Goal: Obtain resource: Download file/media

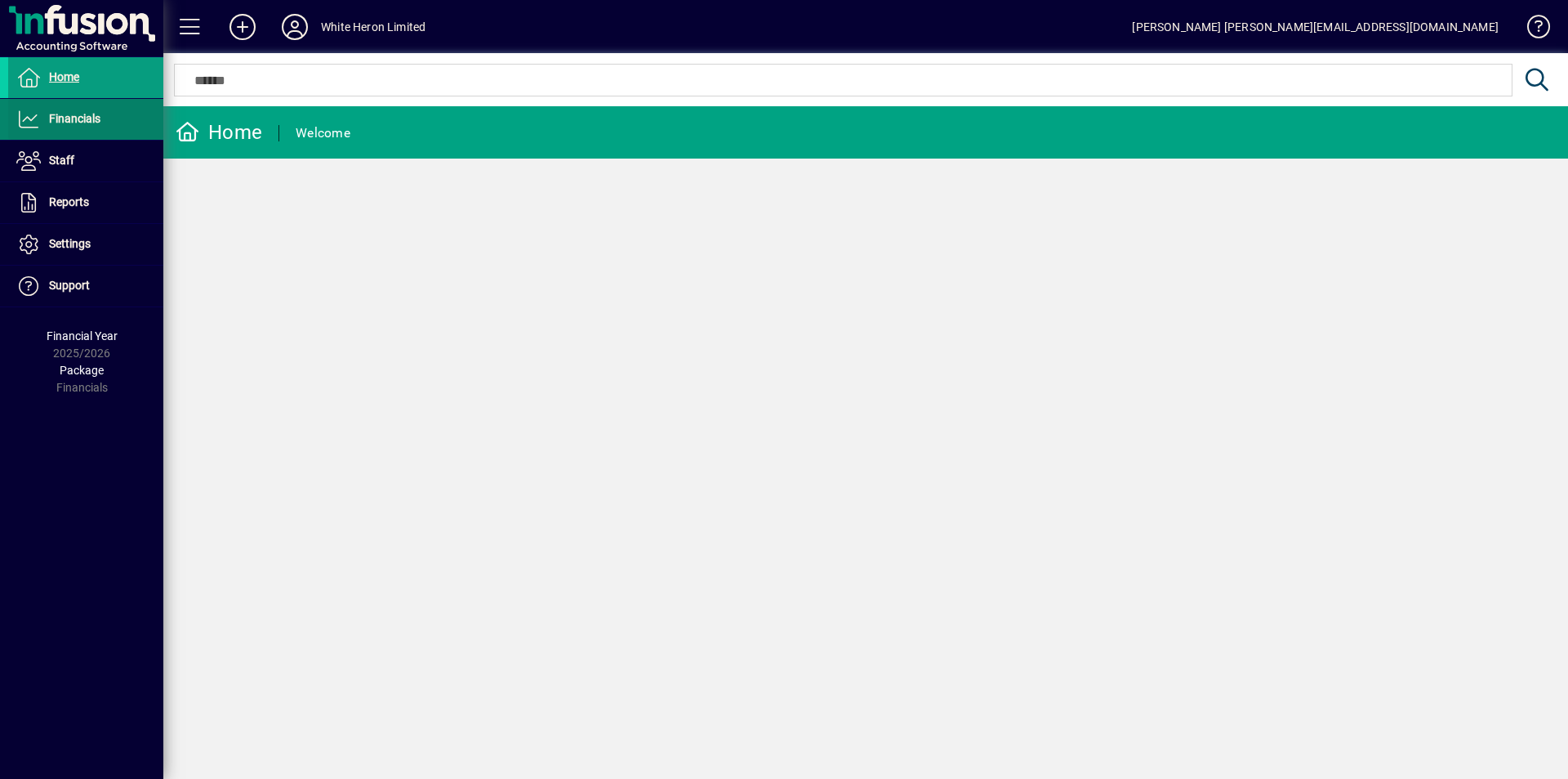
click at [72, 126] on span "Financials" at bounding box center [54, 119] width 92 height 20
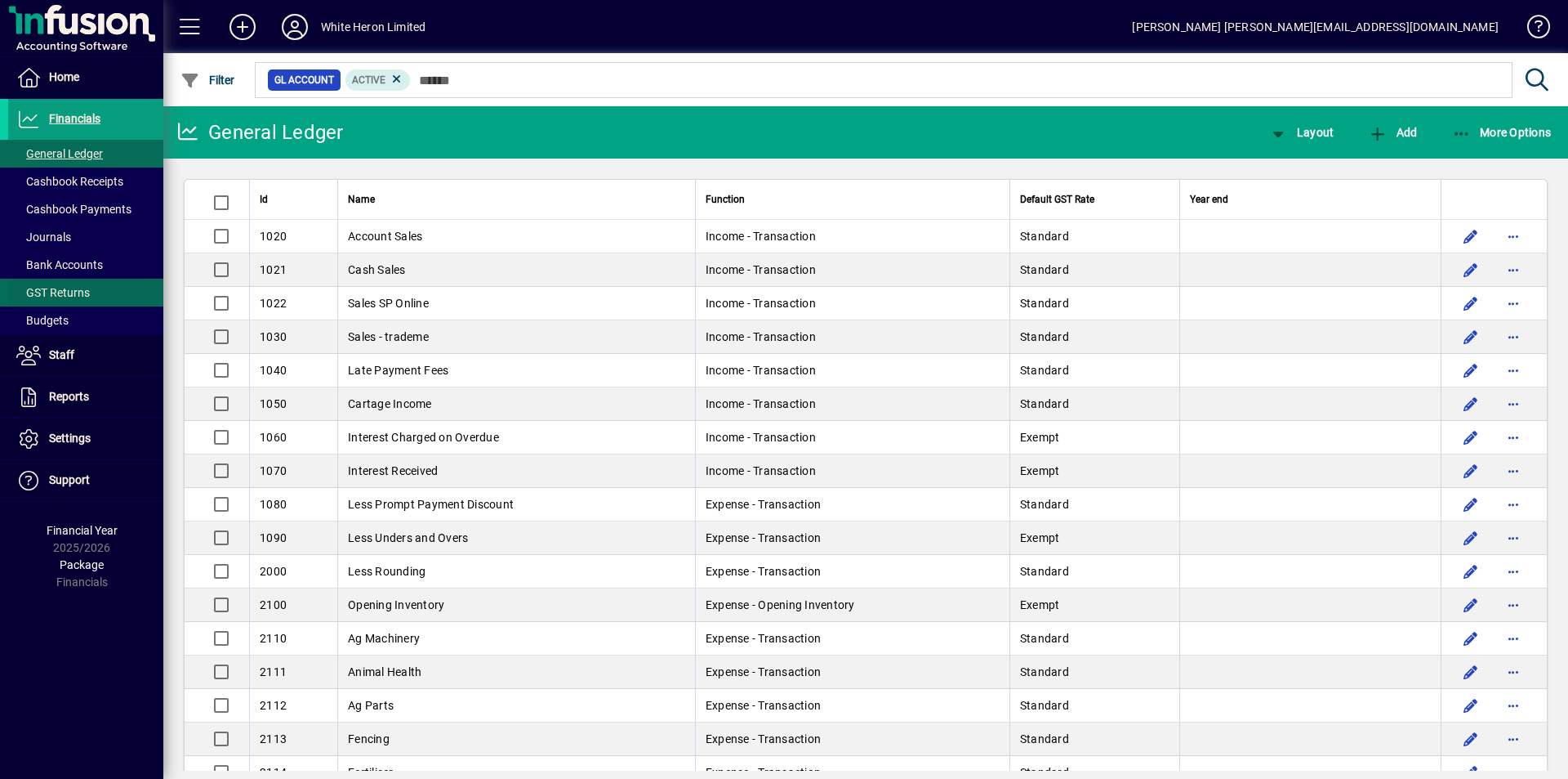
click at [69, 292] on span "GST Returns" at bounding box center [53, 292] width 74 height 13
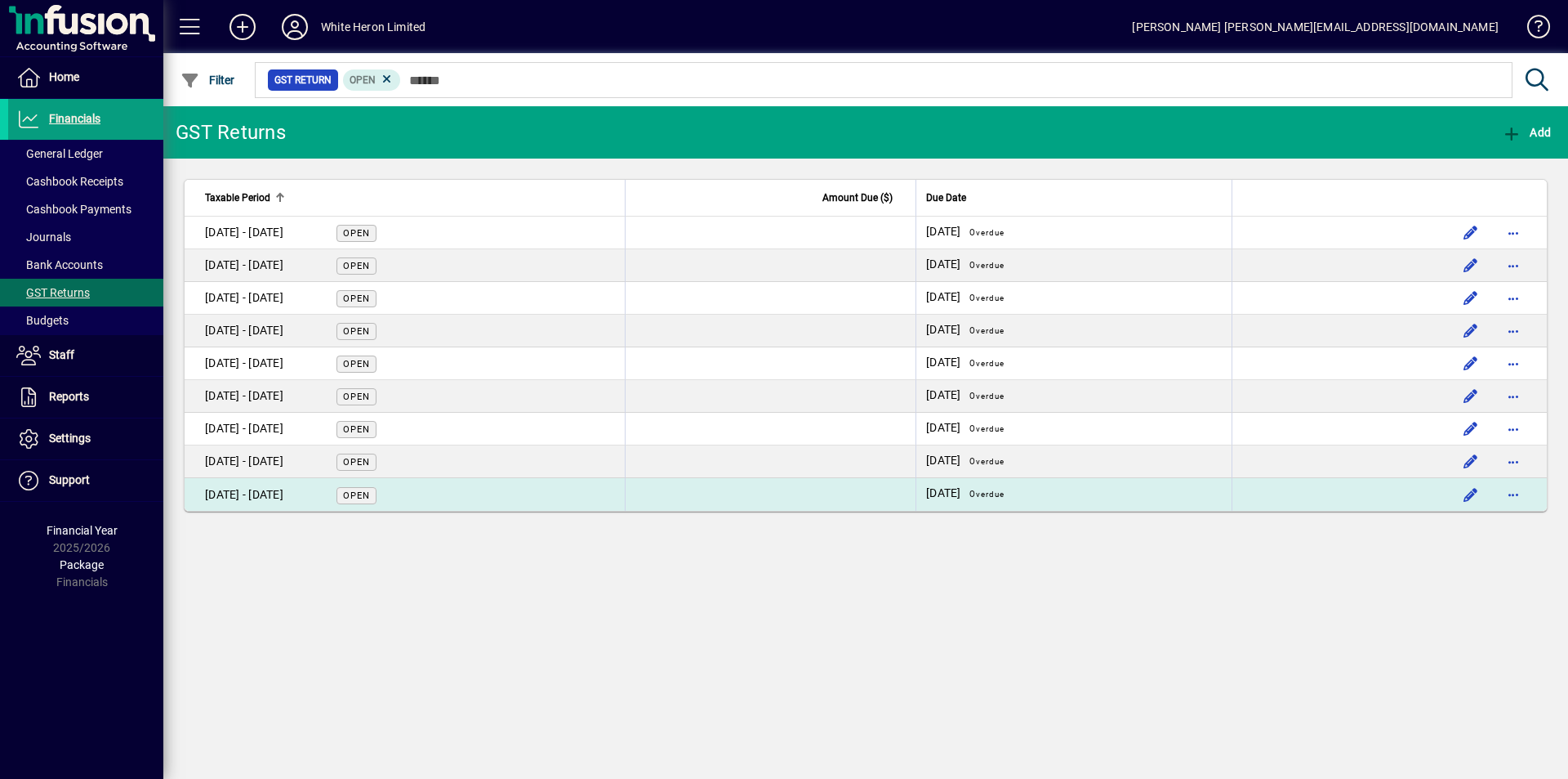
click at [283, 497] on div "[DATE] - [DATE]" at bounding box center [245, 494] width 79 height 17
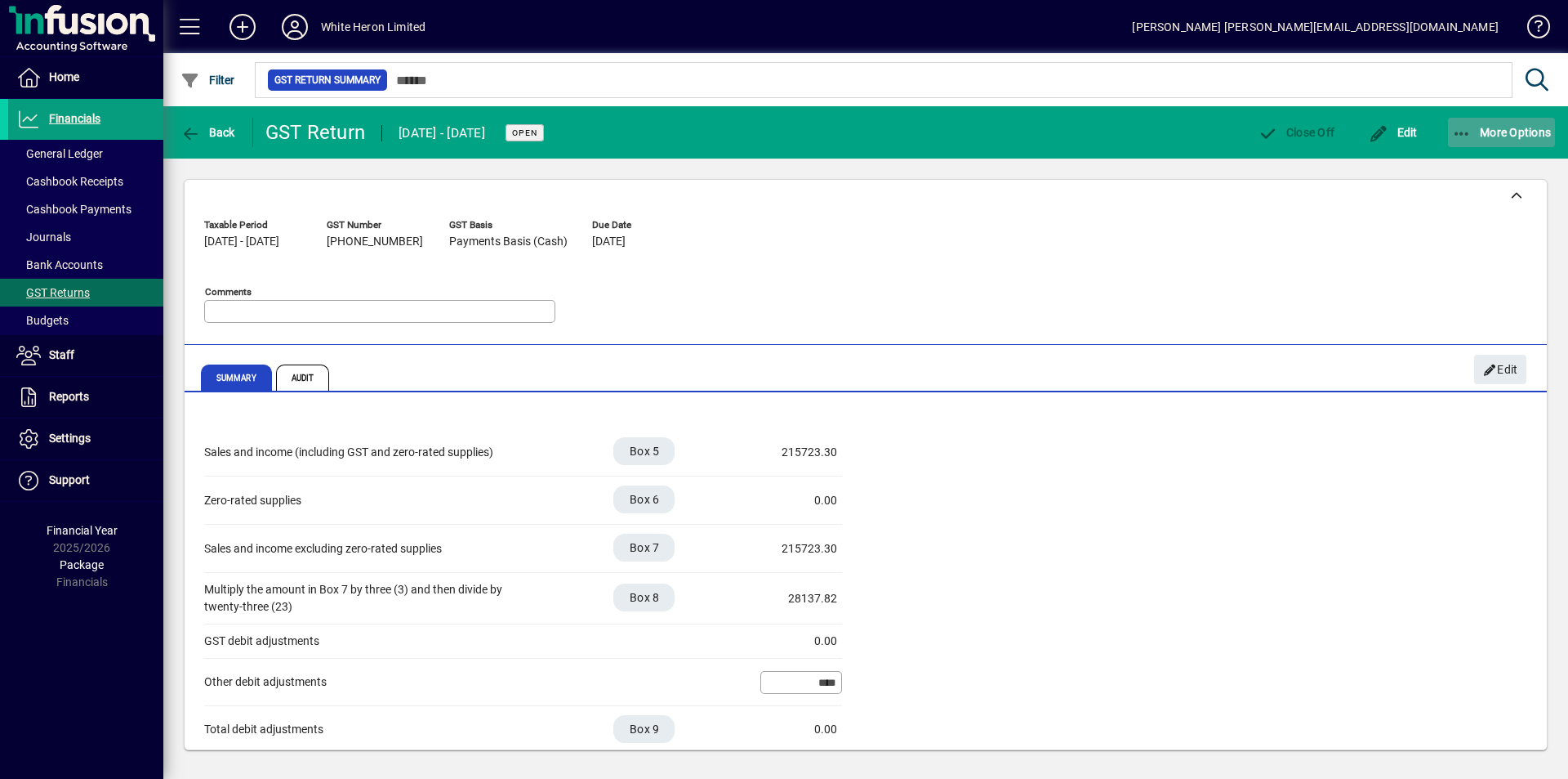
click at [1455, 130] on icon "button" at bounding box center [1462, 134] width 21 height 17
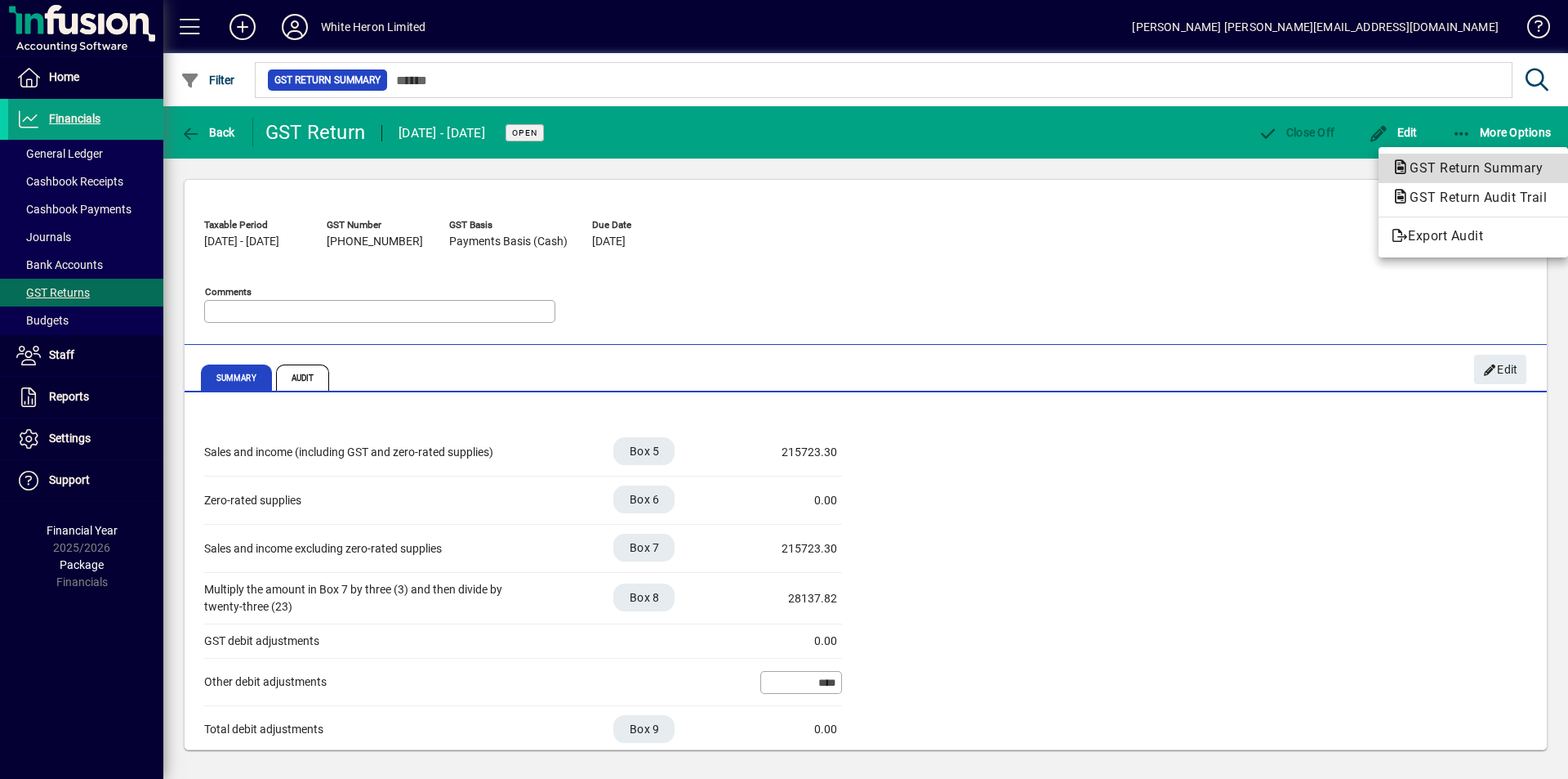
click at [1434, 162] on span "GST Return Summary" at bounding box center [1472, 168] width 159 height 16
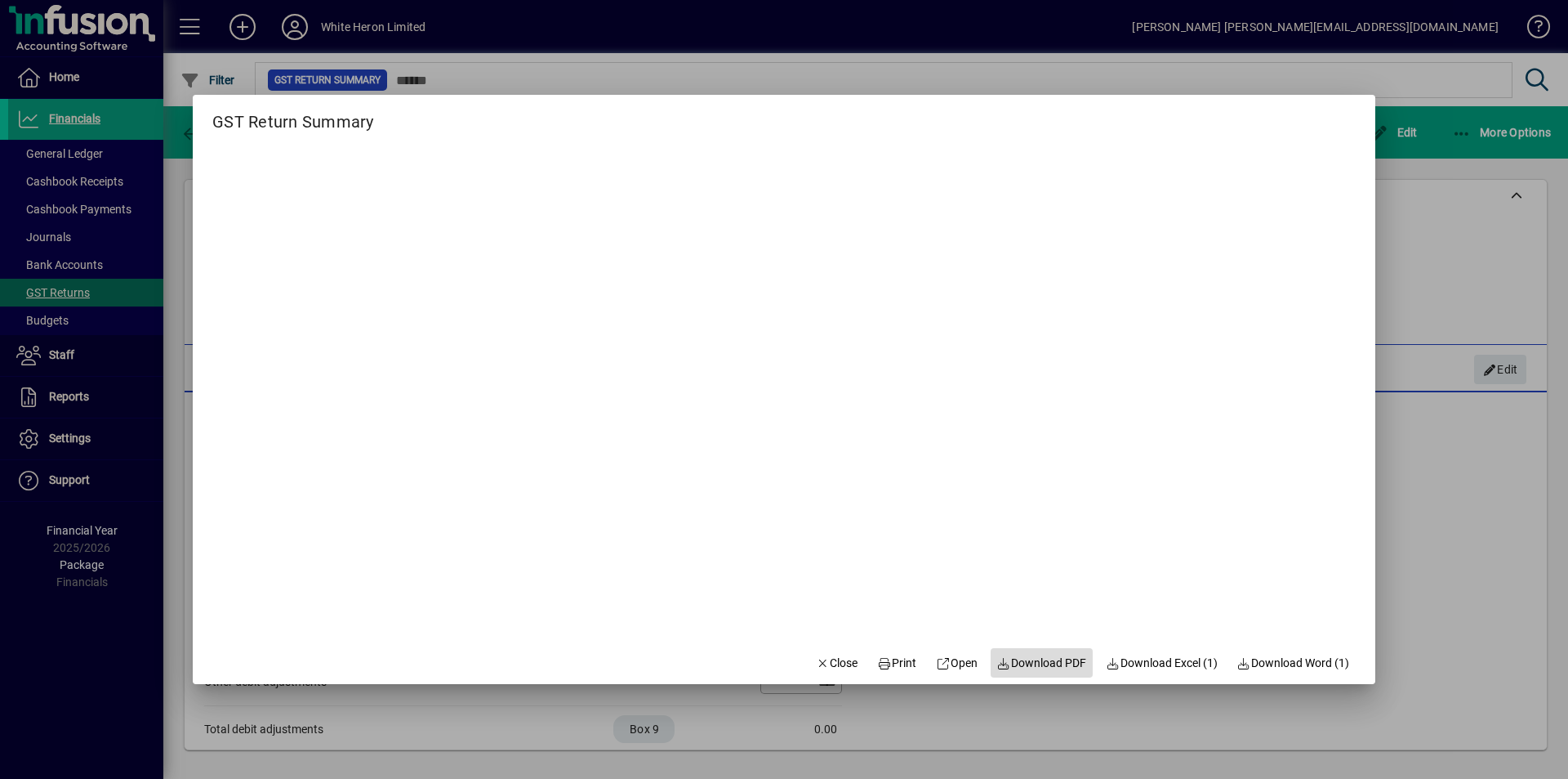
click at [1041, 653] on span at bounding box center [1042, 663] width 103 height 39
drag, startPoint x: 1031, startPoint y: 664, endPoint x: 1022, endPoint y: 670, distance: 10.8
click at [1029, 666] on span "Download PDF" at bounding box center [1041, 663] width 89 height 17
